Goal: Transaction & Acquisition: Download file/media

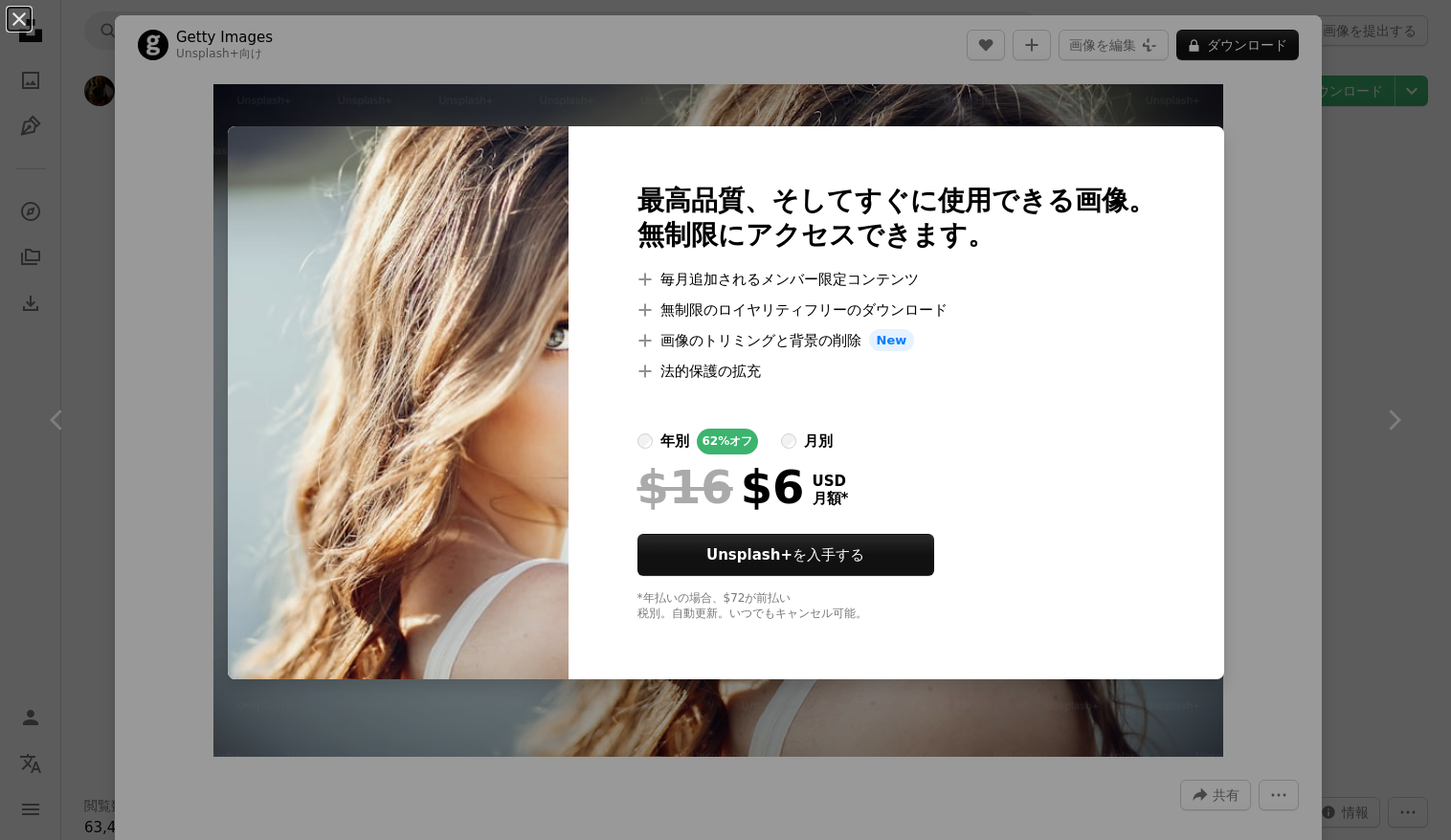
scroll to position [1455, 0]
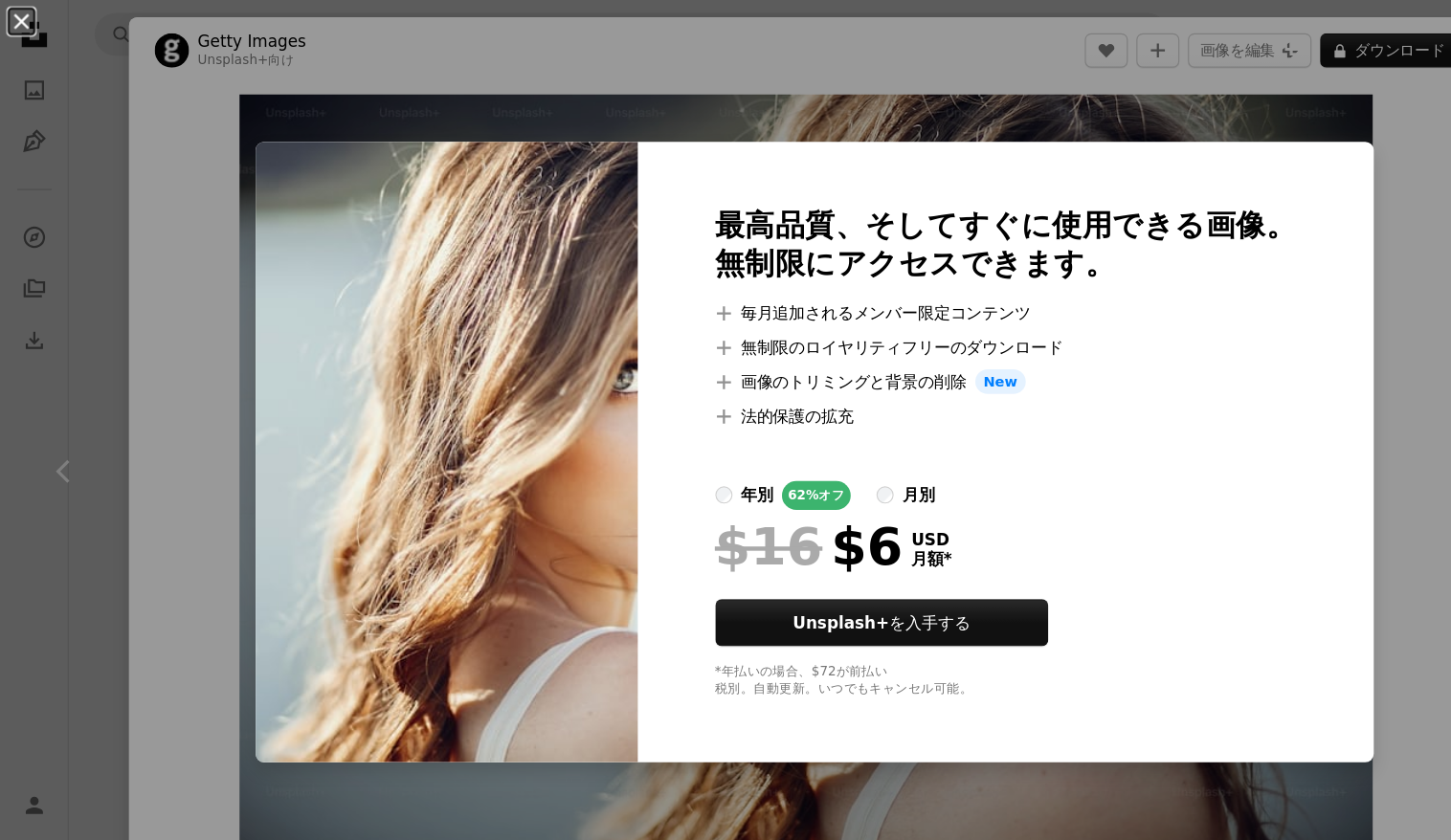
click at [20, 24] on button "An X shape" at bounding box center [19, 19] width 23 height 23
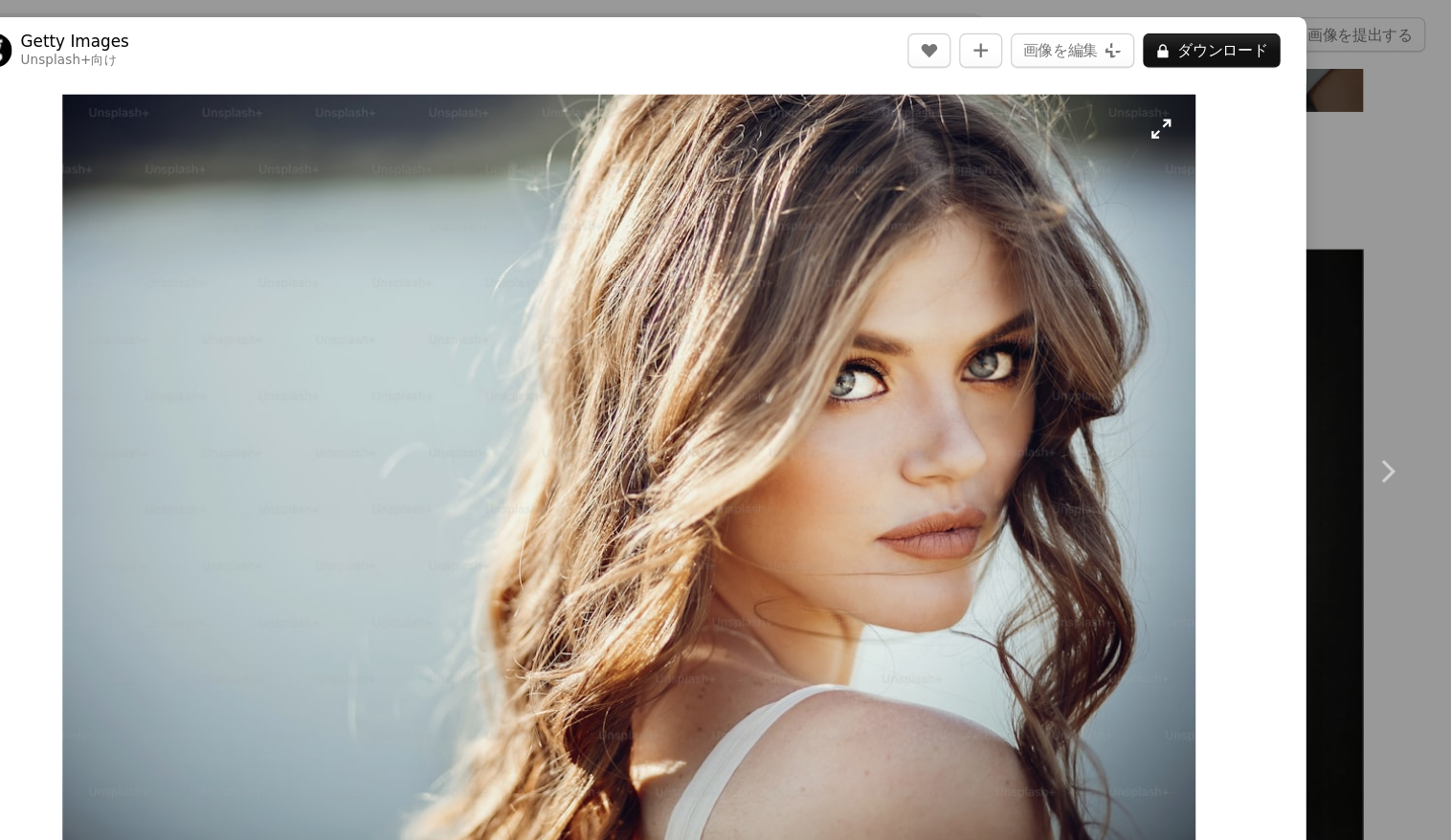
scroll to position [1356, 0]
click at [1176, 51] on button "A lock ダウンロード" at bounding box center [1236, 45] width 122 height 31
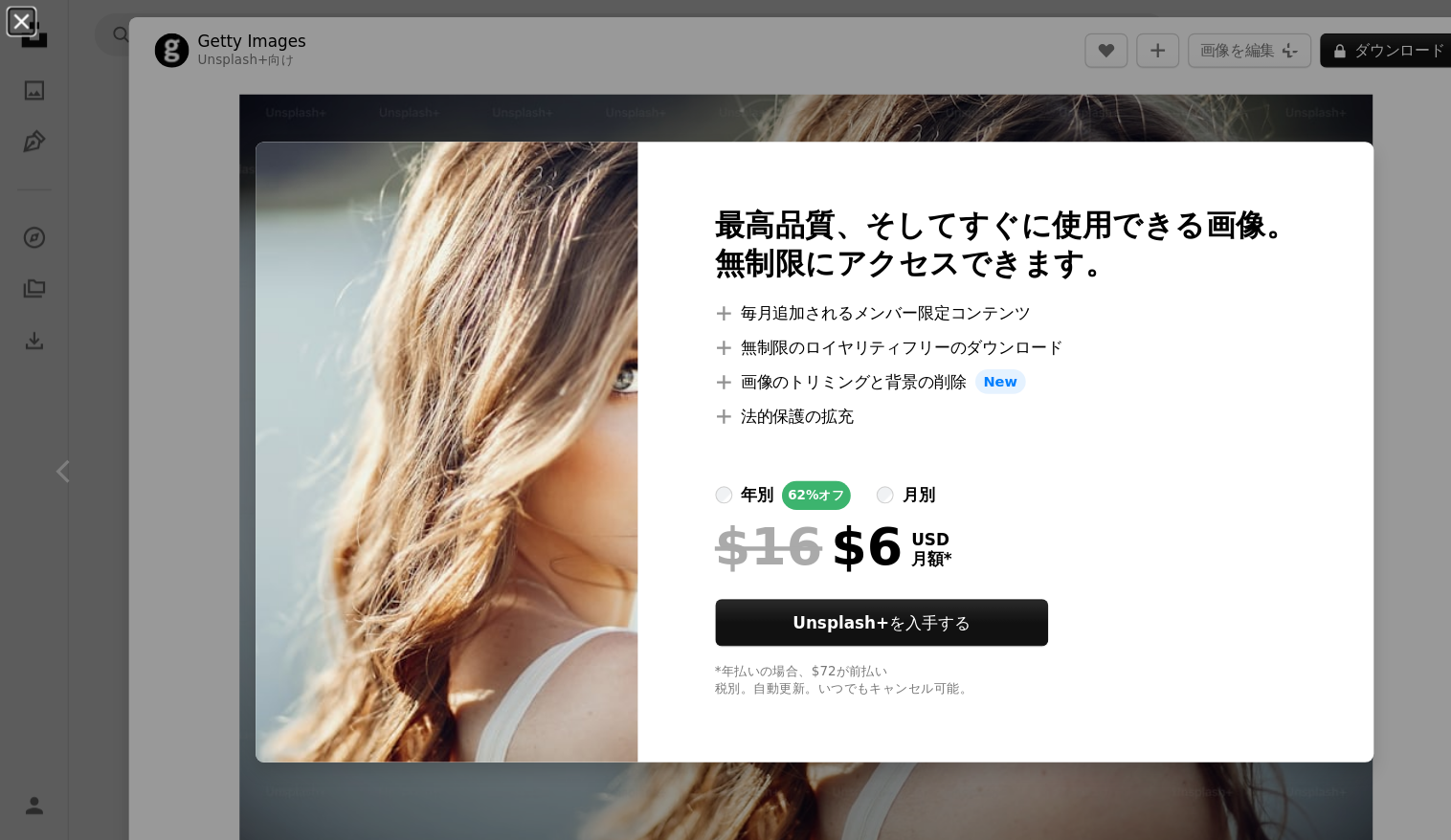
click at [20, 15] on button "An X shape" at bounding box center [19, 19] width 23 height 23
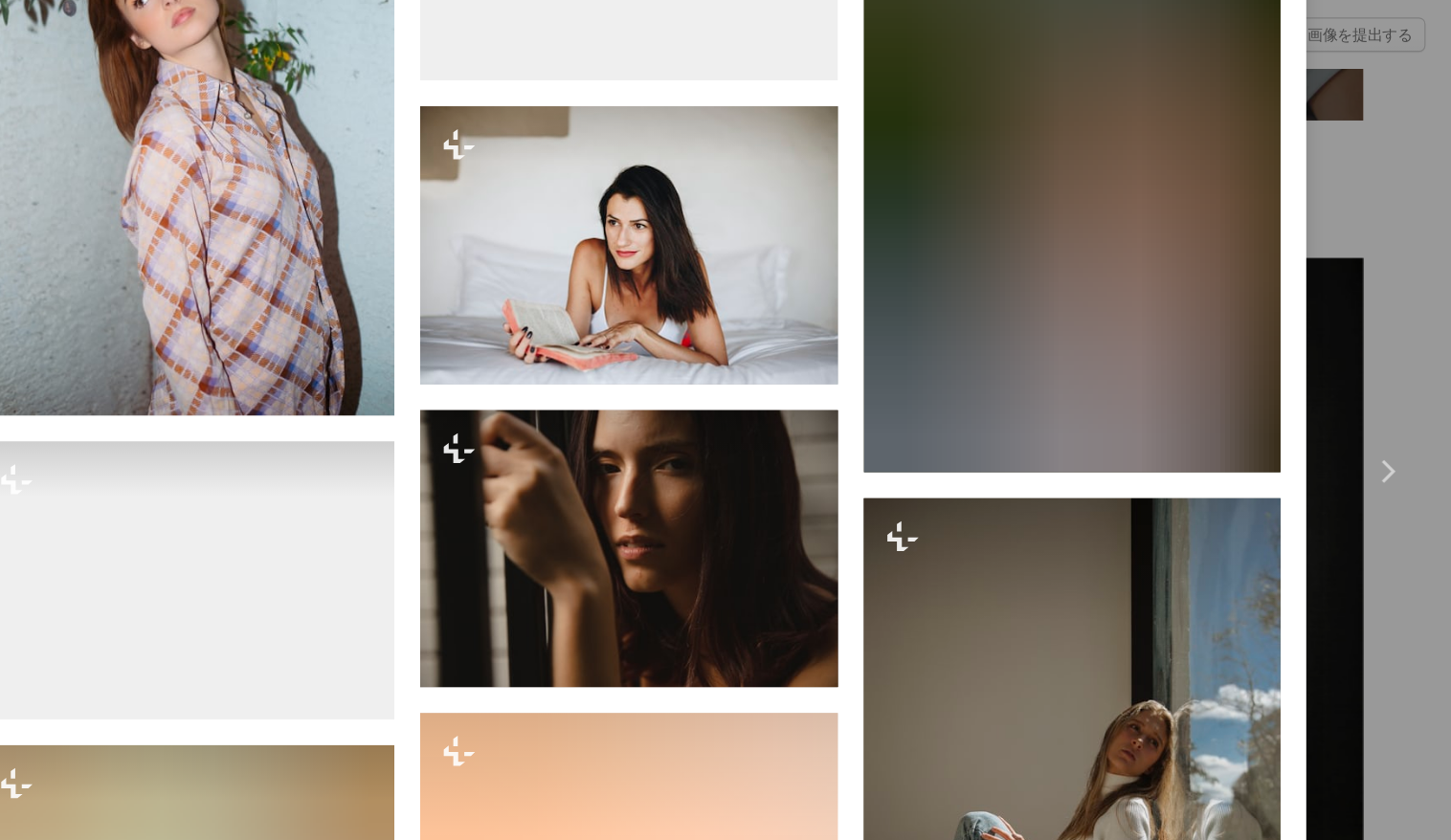
scroll to position [14855, 0]
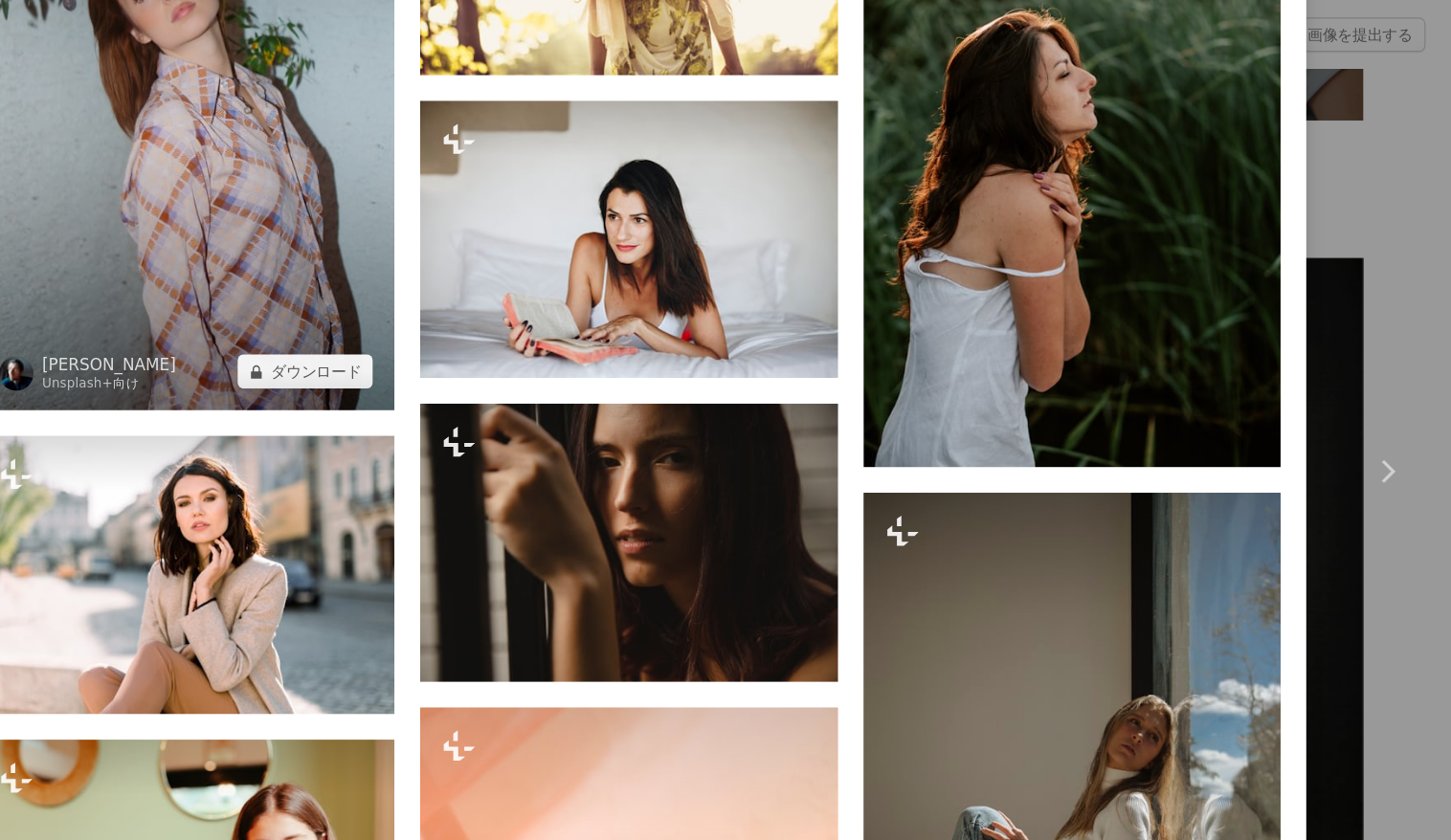
click at [145, 359] on img at bounding box center [323, 87] width 371 height 557
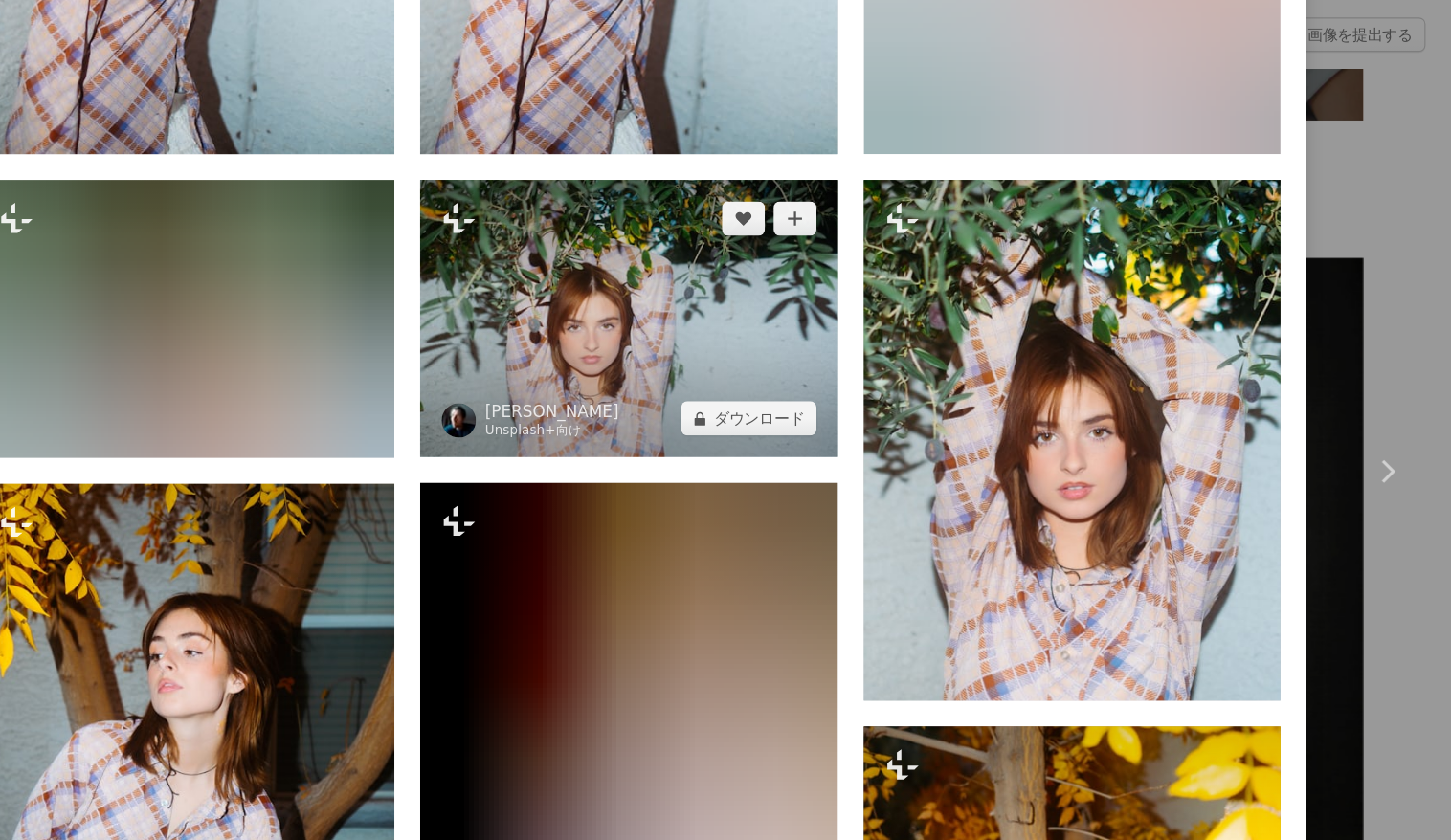
scroll to position [1910, 0]
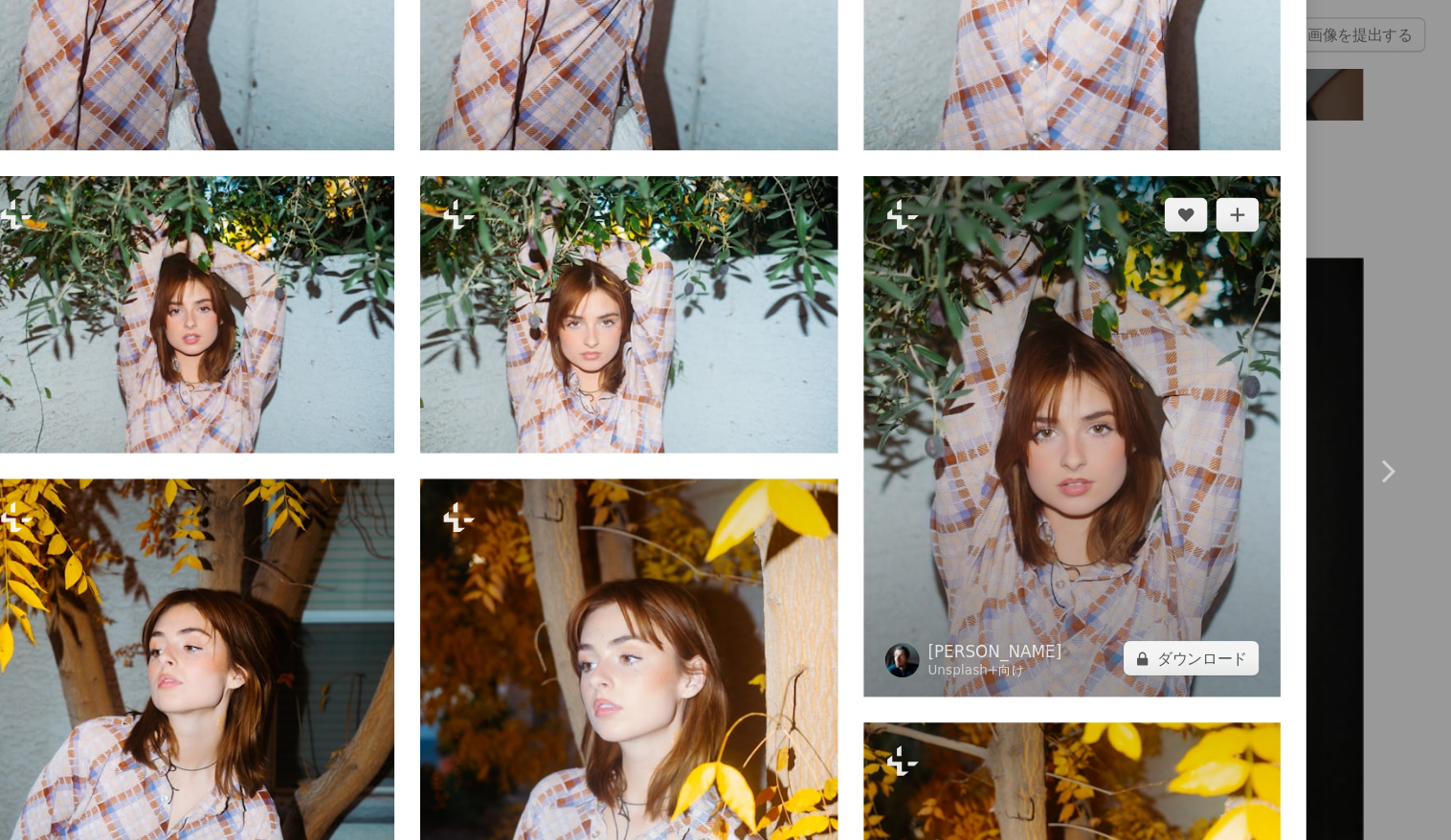
click at [927, 452] on img at bounding box center [1112, 389] width 371 height 464
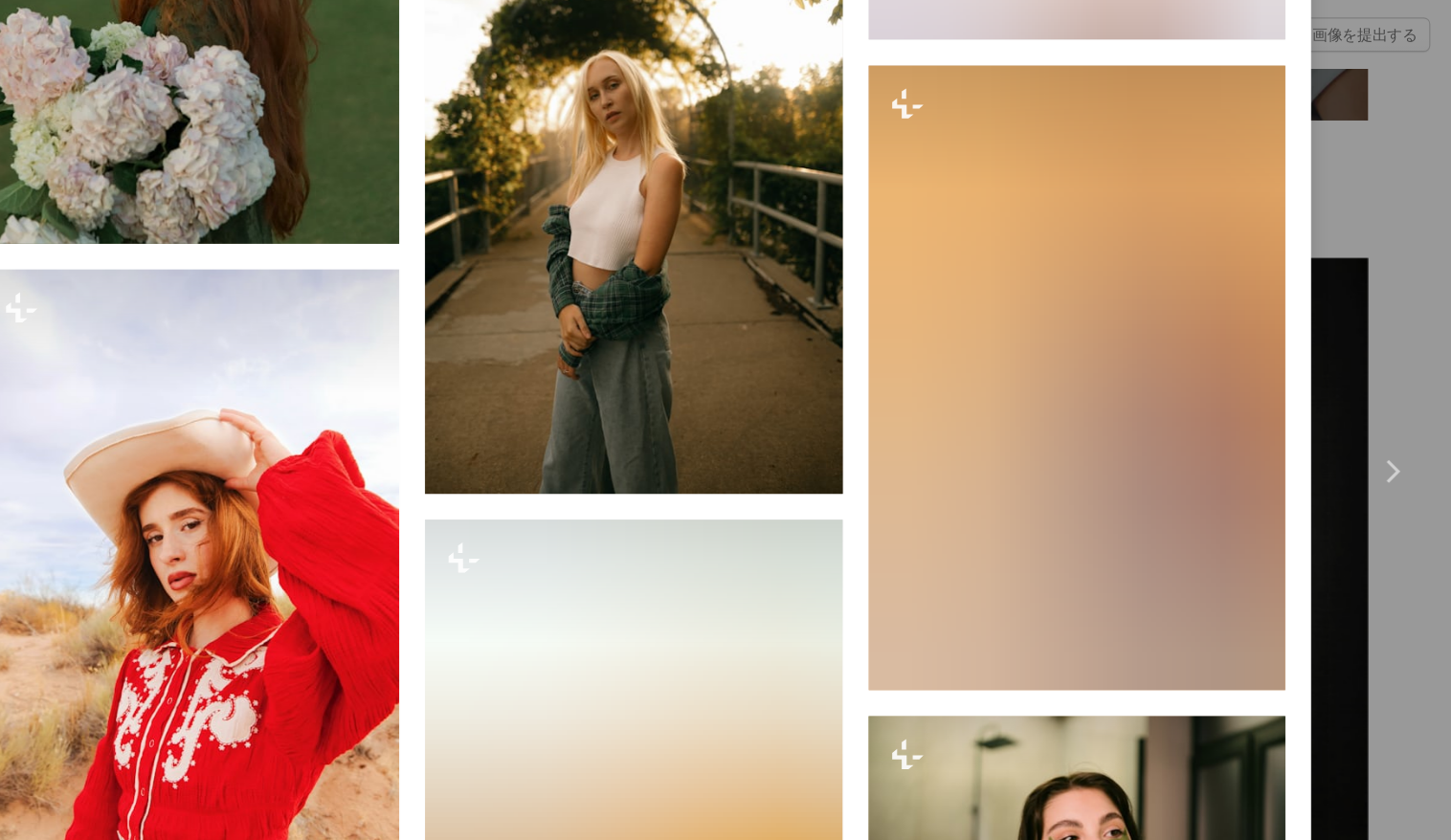
scroll to position [22662, 0]
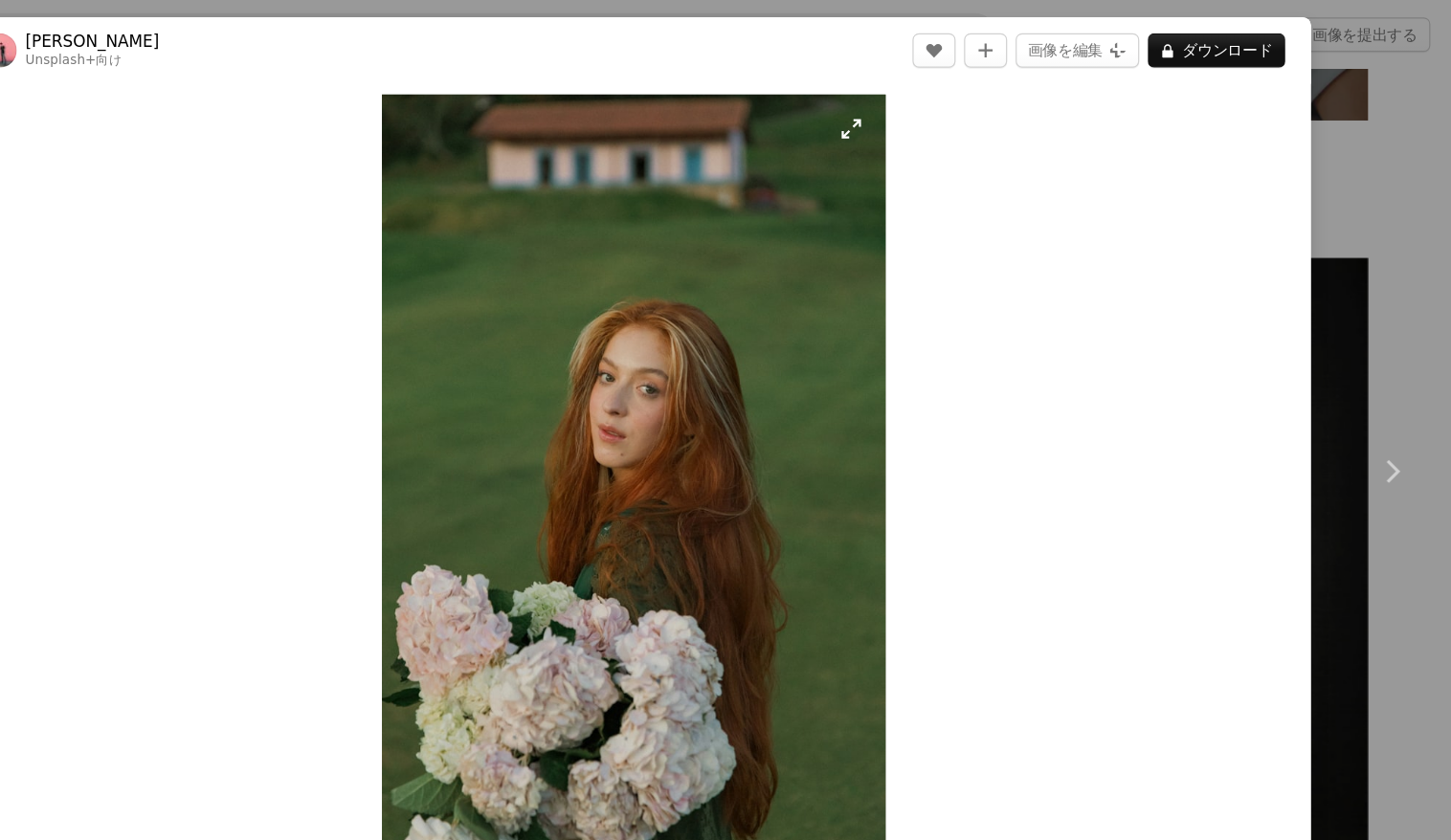
click at [504, 364] on img "この画像でズームインする" at bounding box center [717, 420] width 449 height 672
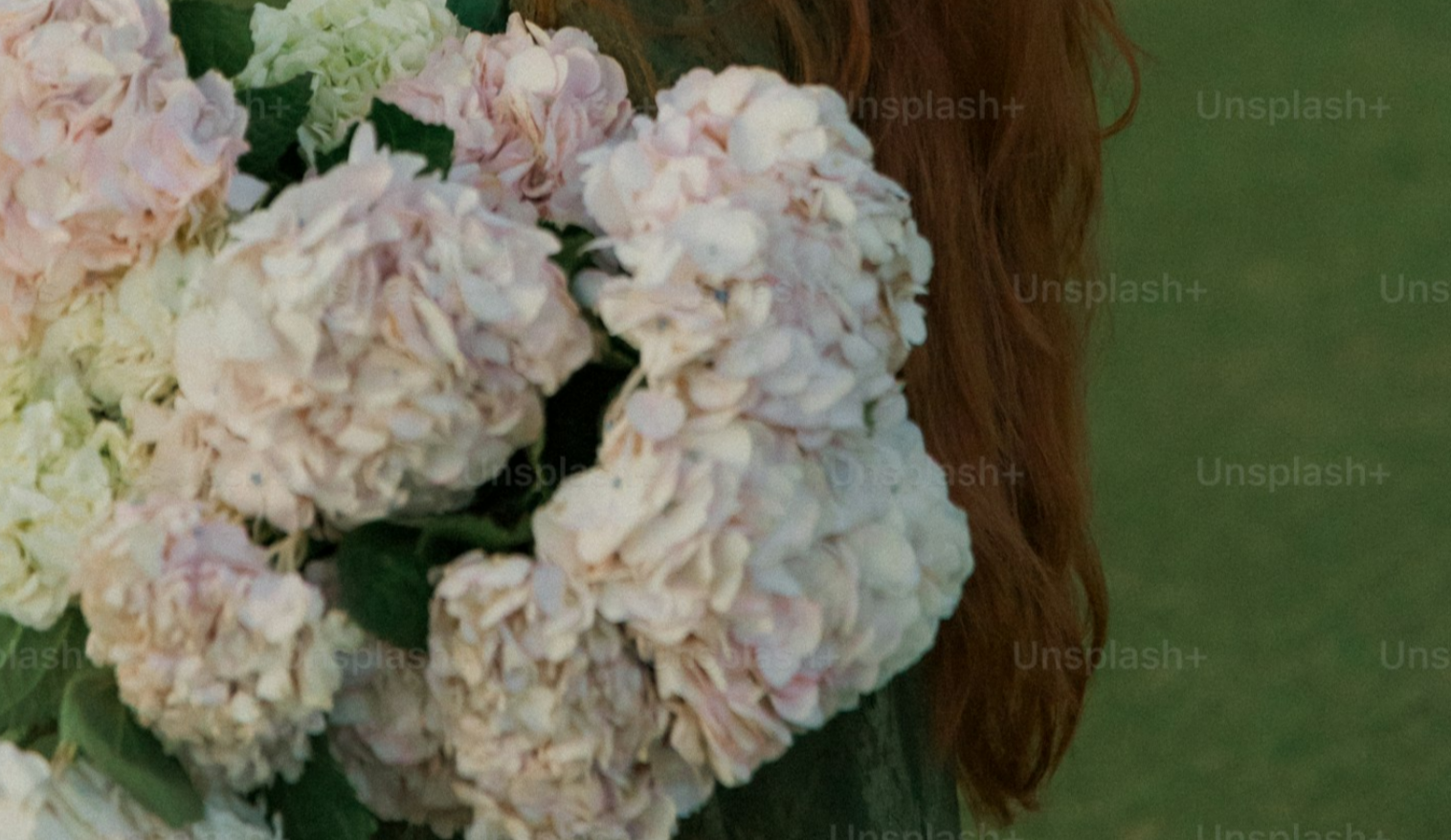
scroll to position [2261, 0]
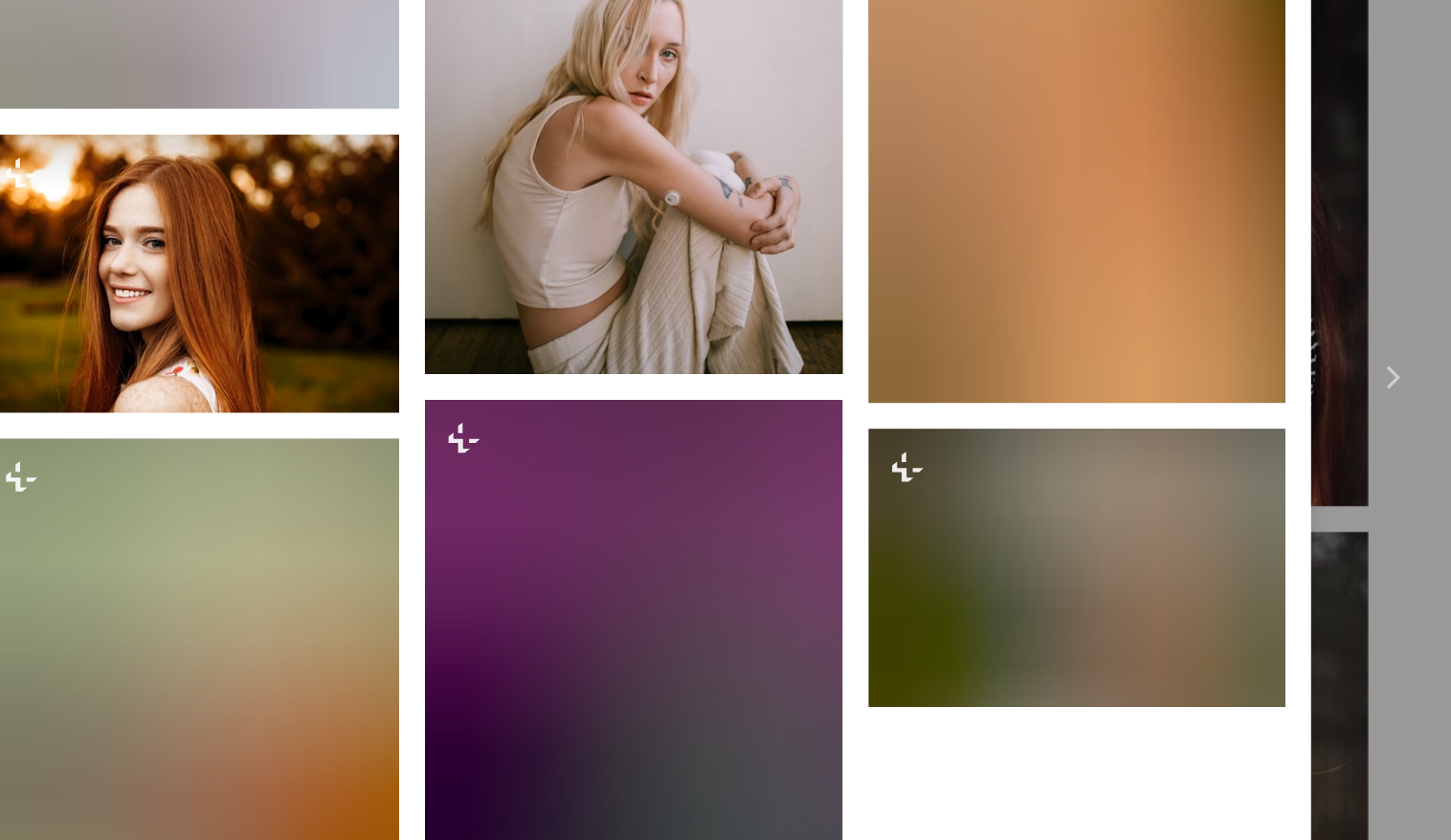
scroll to position [7011, 0]
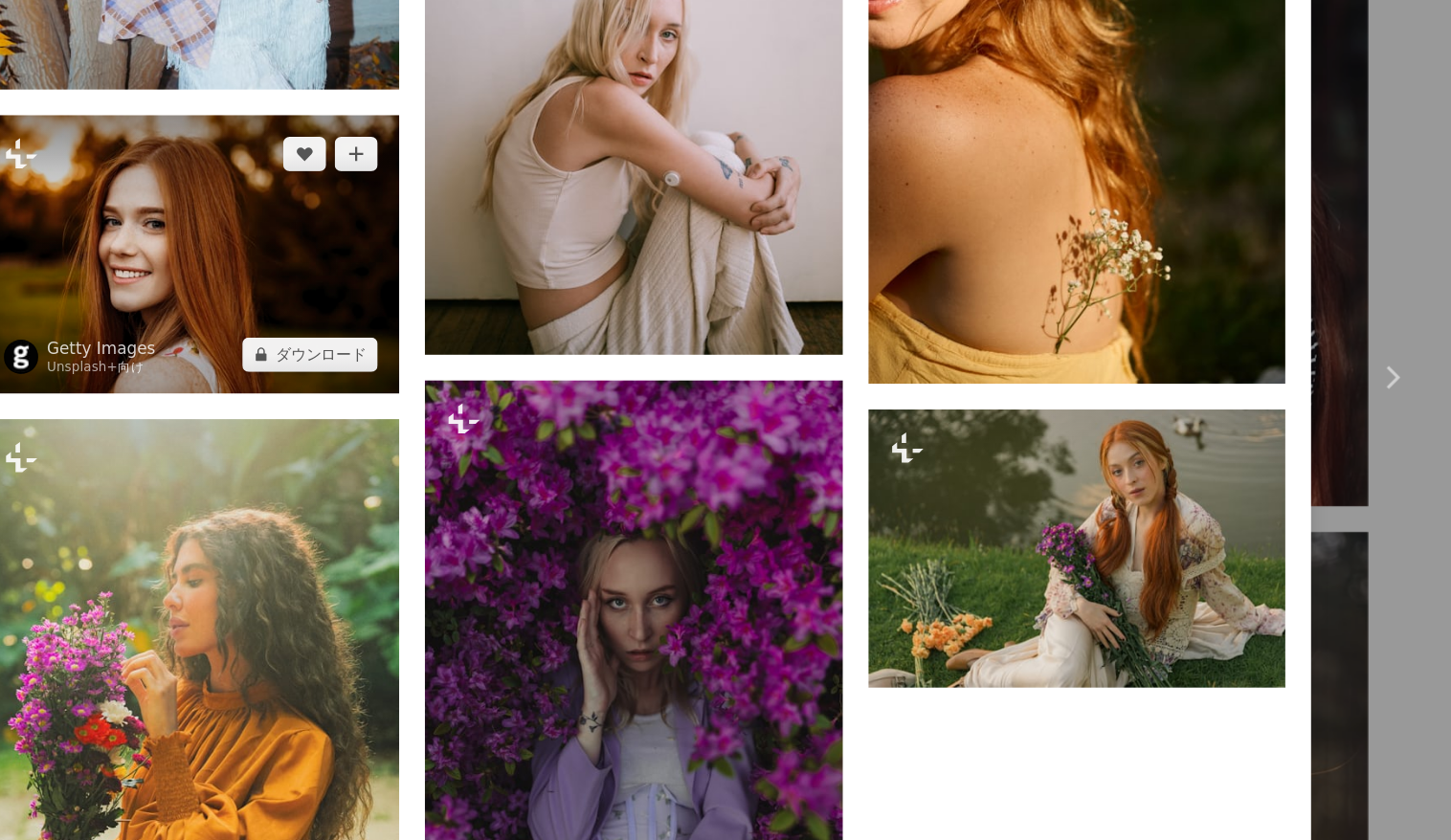
click at [226, 321] on img at bounding box center [323, 310] width 371 height 248
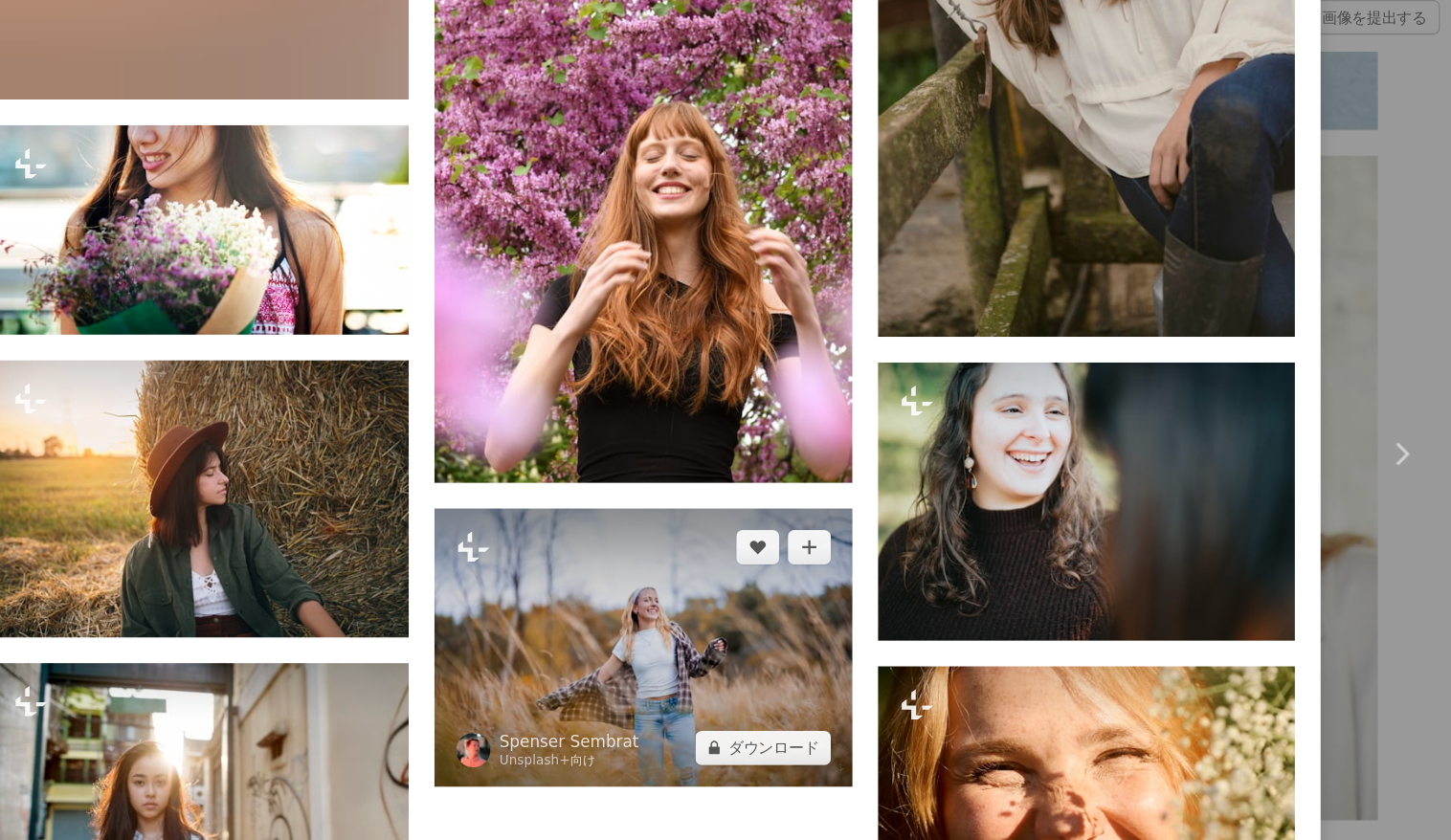
scroll to position [9781, 0]
